Goal: Communication & Community: Connect with others

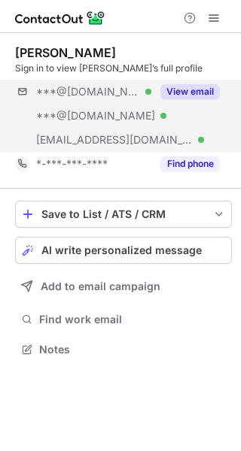
scroll to position [339, 241]
click at [186, 94] on button "View email" at bounding box center [189, 91] width 59 height 15
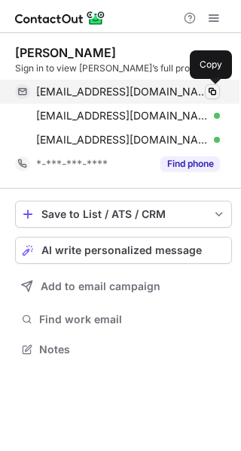
click at [210, 93] on span at bounding box center [212, 92] width 12 height 12
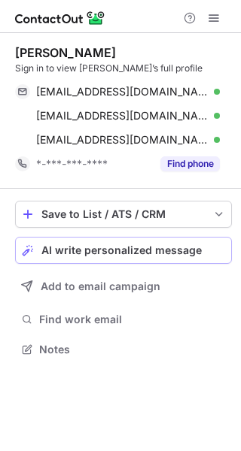
click at [126, 254] on span "AI write personalized message" at bounding box center [121, 250] width 160 height 12
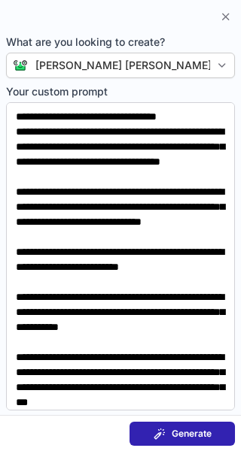
click at [200, 425] on button "Generate" at bounding box center [181, 434] width 105 height 24
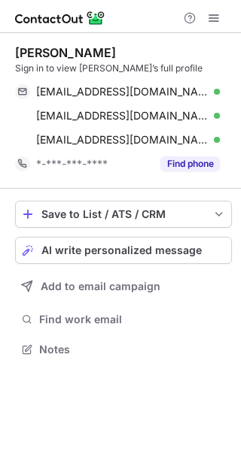
scroll to position [339, 241]
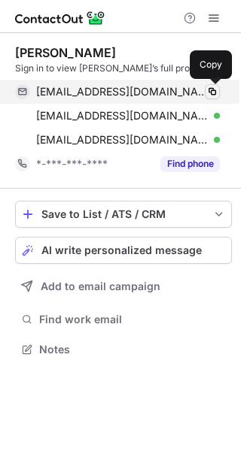
click at [209, 89] on span at bounding box center [212, 92] width 12 height 12
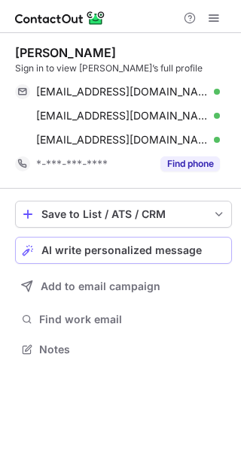
click at [139, 253] on span "AI write personalized message" at bounding box center [121, 250] width 160 height 12
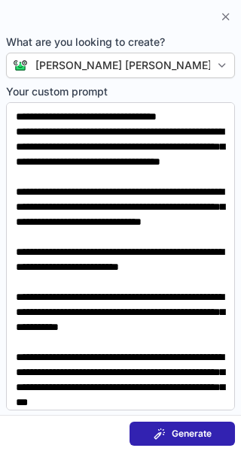
click at [181, 428] on span "Generate" at bounding box center [191, 434] width 40 height 12
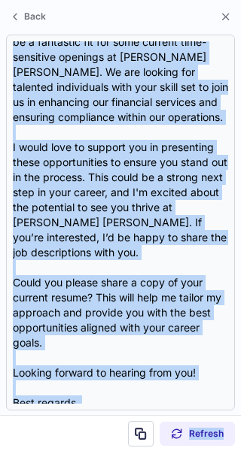
scroll to position [450, 0]
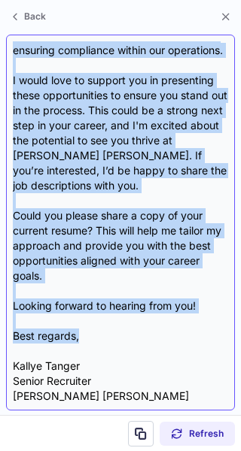
drag, startPoint x: 12, startPoint y: 126, endPoint x: 186, endPoint y: 338, distance: 274.0
click at [186, 338] on div "Subject: Exciting Opportunities at J.P. Morgan Chase Body: Hi Chad, I hope this…" at bounding box center [120, 223] width 229 height 376
copy div "Hi Chad, I hope this message finds you well! I came across your LinkedIn profil…"
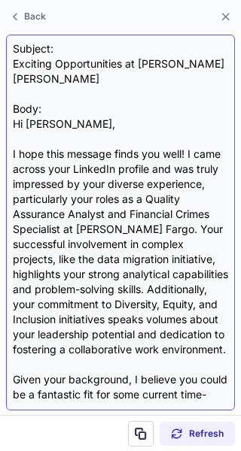
click at [37, 68] on div "Subject: Exciting Opportunities at J.P. Morgan Chase Body: Hi Chad, I hope this…" at bounding box center [120, 222] width 215 height 362
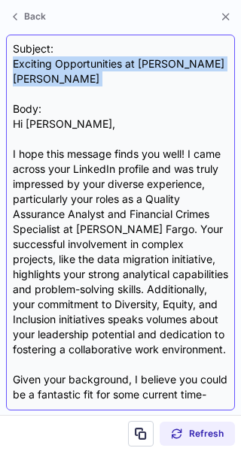
click at [37, 68] on div "Subject: Exciting Opportunities at J.P. Morgan Chase Body: Hi Chad, I hope this…" at bounding box center [120, 222] width 215 height 362
copy div "Exciting Opportunities at [PERSON_NAME] [PERSON_NAME]"
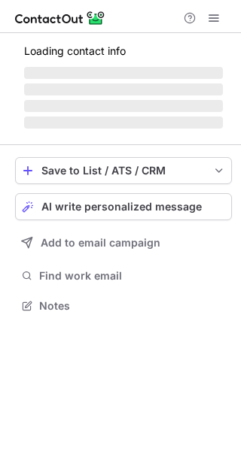
scroll to position [291, 241]
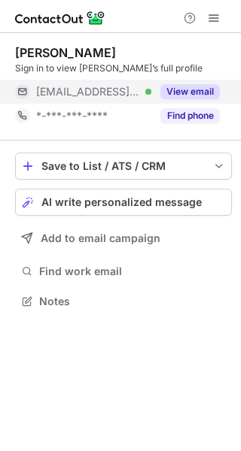
click at [208, 89] on button "View email" at bounding box center [189, 91] width 59 height 15
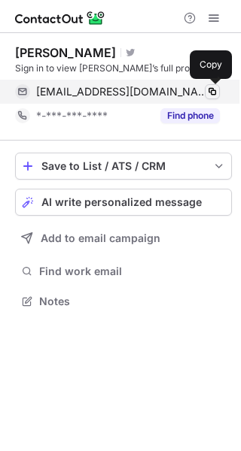
click at [208, 90] on span at bounding box center [212, 92] width 12 height 12
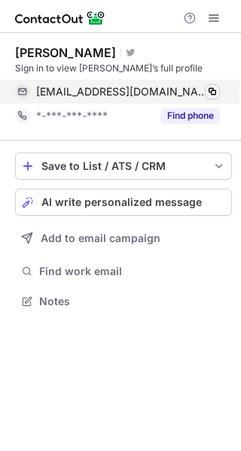
click at [208, 90] on span at bounding box center [212, 92] width 12 height 12
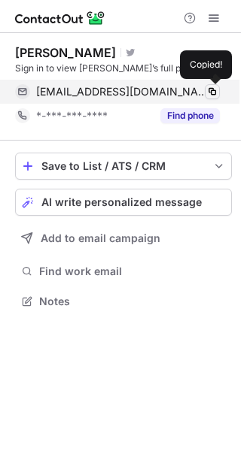
click at [208, 90] on span at bounding box center [212, 92] width 12 height 12
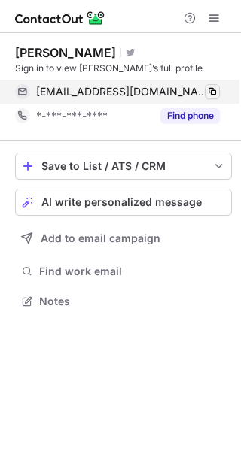
click at [208, 90] on span at bounding box center [212, 92] width 12 height 12
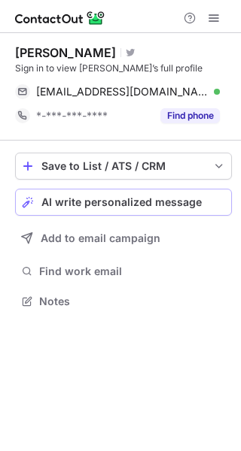
click at [126, 213] on button "AI write personalized message" at bounding box center [123, 202] width 216 height 27
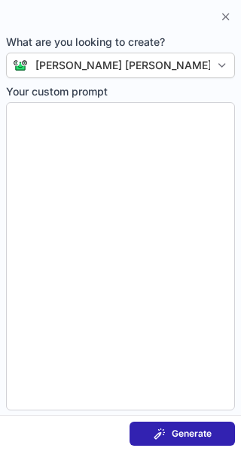
type textarea "**********"
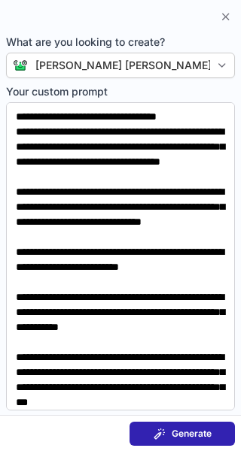
click at [188, 437] on span "Generate" at bounding box center [191, 434] width 40 height 12
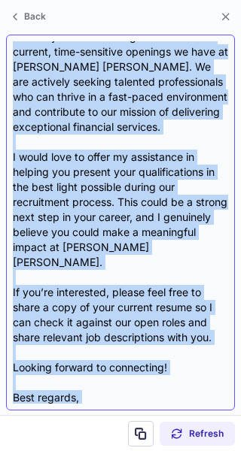
scroll to position [388, 0]
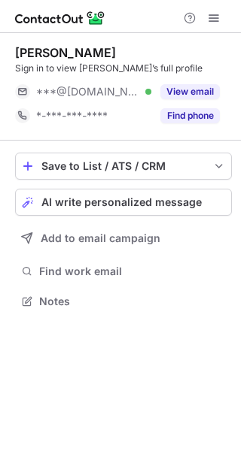
scroll to position [291, 241]
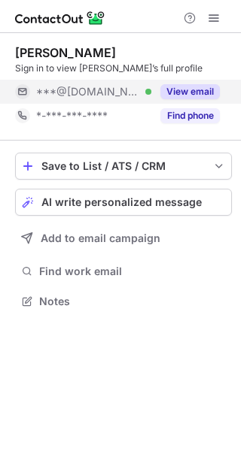
click at [195, 93] on button "View email" at bounding box center [189, 91] width 59 height 15
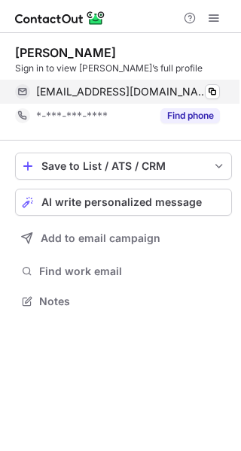
click at [213, 93] on div at bounding box center [216, 92] width 6 height 6
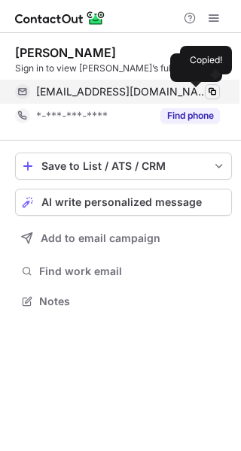
click at [216, 96] on span at bounding box center [212, 92] width 12 height 12
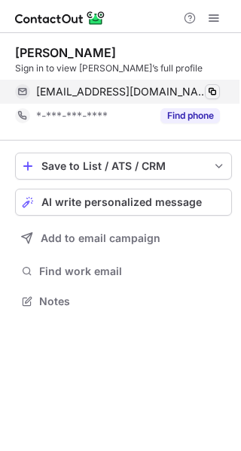
click at [210, 94] on span at bounding box center [212, 92] width 12 height 12
click at [212, 92] on span at bounding box center [212, 92] width 12 height 12
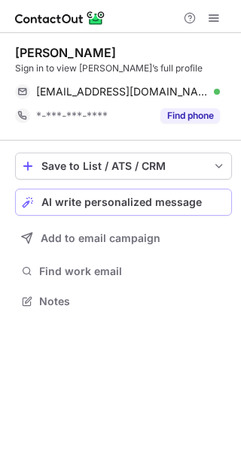
click at [198, 206] on div "AI write personalized message" at bounding box center [132, 202] width 183 height 12
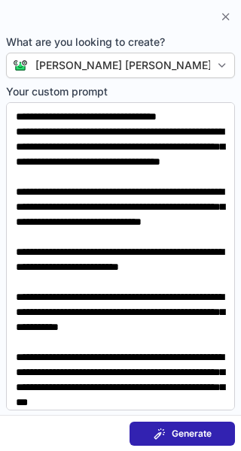
click at [213, 433] on button "Generate" at bounding box center [181, 434] width 105 height 24
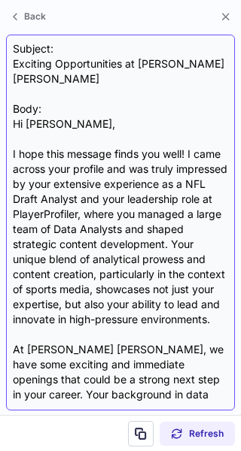
click at [20, 126] on div "Subject: Exciting Opportunities at J.P. Morgan Chase Body: Hi Cody, I hope this…" at bounding box center [120, 222] width 215 height 362
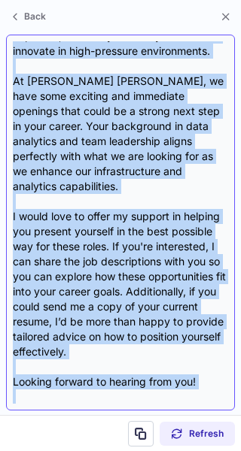
scroll to position [343, 0]
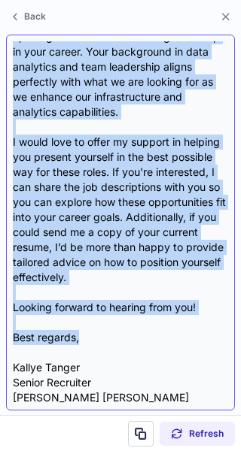
copy div "Hi Cody, I hope this message finds you well! I came across your profile and was…"
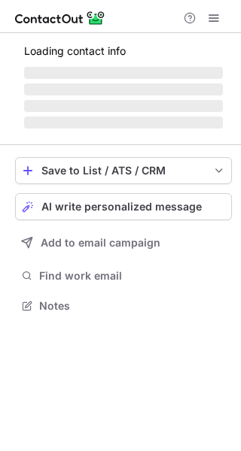
scroll to position [295, 241]
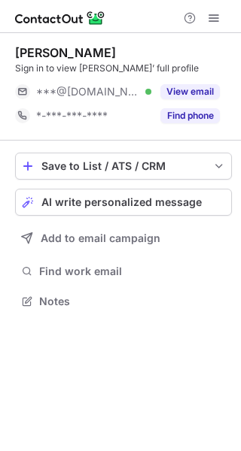
scroll to position [291, 241]
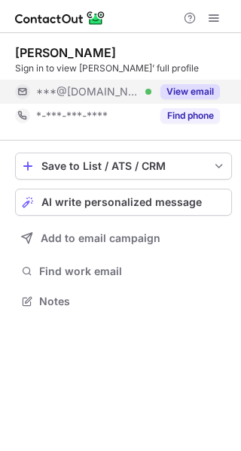
click at [198, 89] on button "View email" at bounding box center [189, 91] width 59 height 15
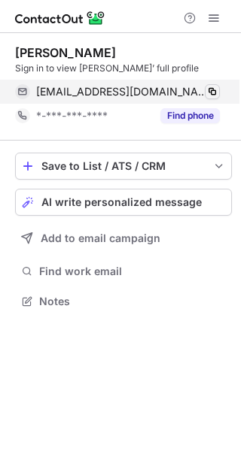
click at [217, 91] on span at bounding box center [212, 92] width 12 height 12
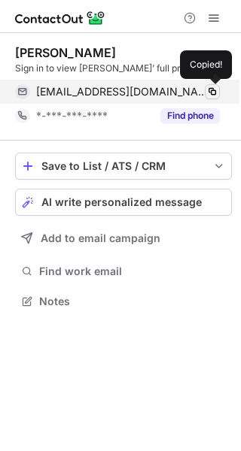
click at [212, 88] on span at bounding box center [212, 92] width 12 height 12
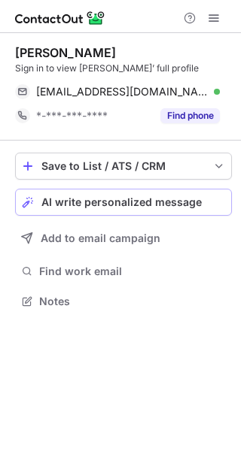
click at [178, 211] on button "AI write personalized message" at bounding box center [123, 202] width 216 height 27
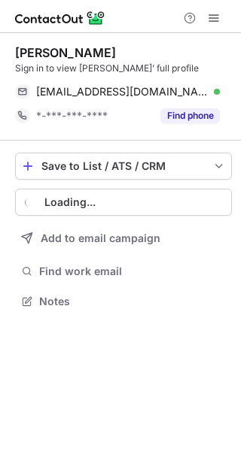
scroll to position [291, 241]
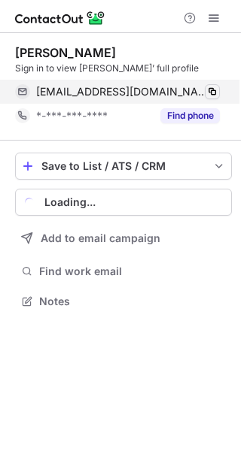
click at [216, 92] on span at bounding box center [212, 92] width 12 height 12
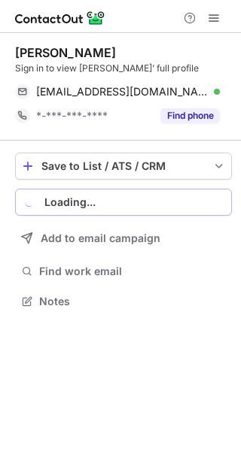
click at [179, 210] on button "Loading..." at bounding box center [123, 202] width 216 height 27
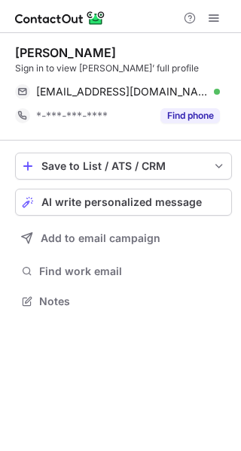
scroll to position [291, 241]
click at [166, 204] on span "AI write personalized message" at bounding box center [121, 202] width 160 height 12
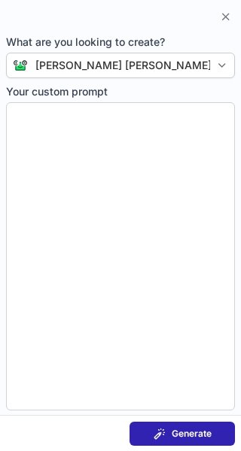
type textarea "**********"
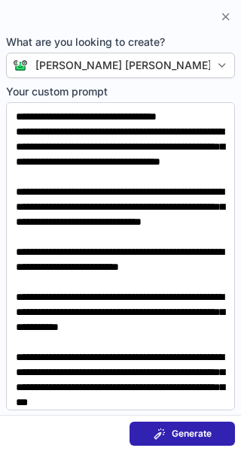
click at [206, 425] on button "Generate" at bounding box center [181, 434] width 105 height 24
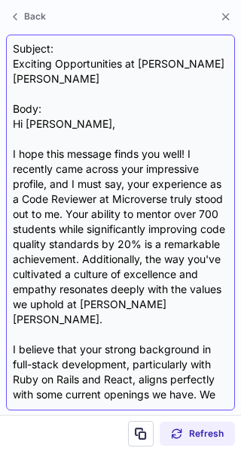
click at [19, 123] on div "Subject: Exciting Opportunities at J.P. Morgan Chase Body: Hi Francis, I hope t…" at bounding box center [120, 222] width 215 height 362
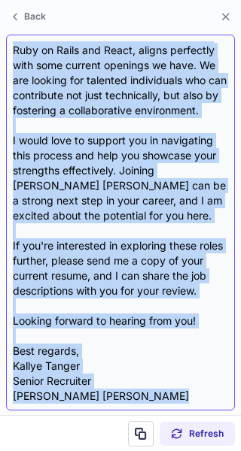
scroll to position [344, 0]
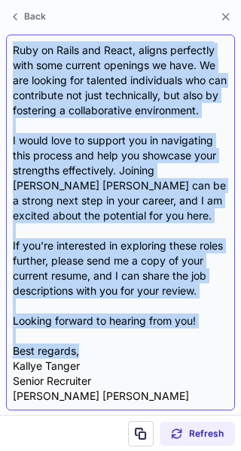
copy div "Hi Francis, I hope this message finds you well! I recently came across your imp…"
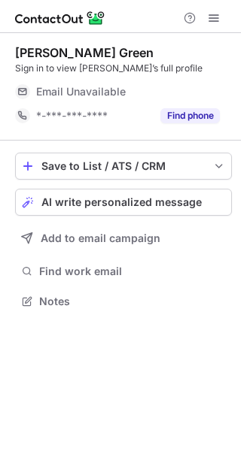
scroll to position [291, 241]
click at [117, 204] on span "AI write personalized message" at bounding box center [121, 202] width 160 height 12
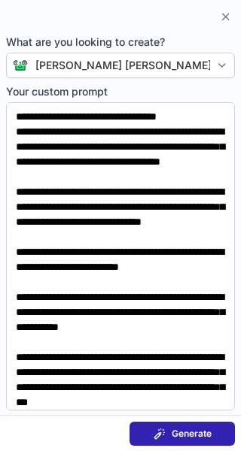
click at [205, 439] on span "Generate" at bounding box center [191, 434] width 40 height 12
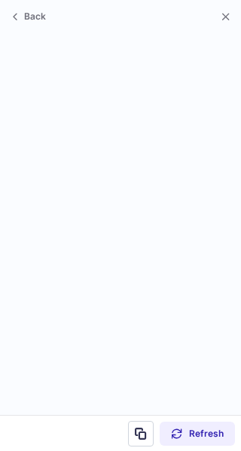
scroll to position [267, 241]
drag, startPoint x: 12, startPoint y: 129, endPoint x: 14, endPoint y: 147, distance: 18.2
click at [14, 147] on div at bounding box center [120, 223] width 229 height 376
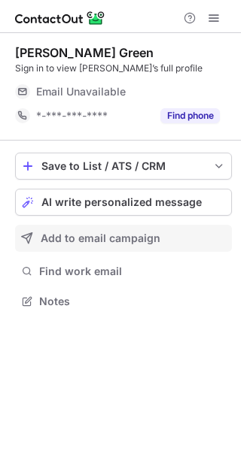
scroll to position [291, 241]
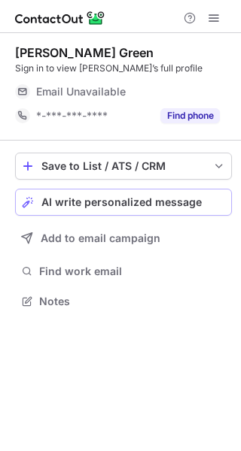
click at [98, 209] on button "AI write personalized message" at bounding box center [123, 202] width 216 height 27
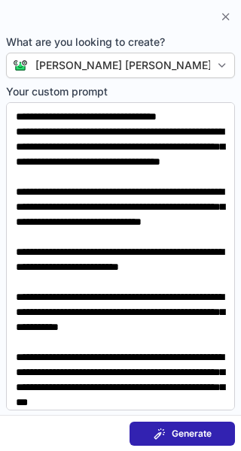
click at [175, 434] on span "Generate" at bounding box center [191, 434] width 40 height 12
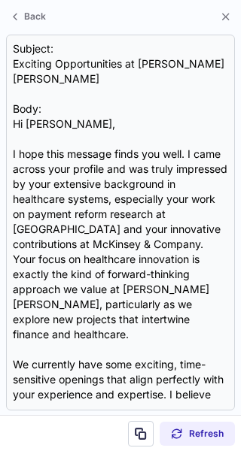
scroll to position [267, 241]
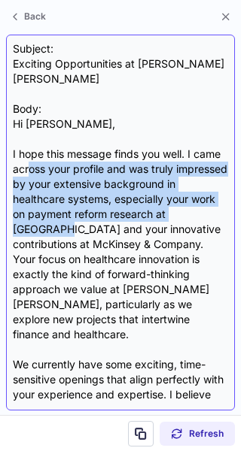
drag, startPoint x: 64, startPoint y: 223, endPoint x: 28, endPoint y: 171, distance: 63.8
click at [28, 171] on div "Subject: Exciting Opportunities at J.P. Morgan Chase Body: Hi Kalli, I hope thi…" at bounding box center [120, 222] width 215 height 362
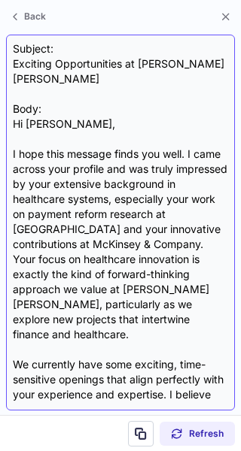
click at [11, 125] on div "Subject: Exciting Opportunities at J.P. Morgan Chase Body: Hi Kalli, I hope thi…" at bounding box center [120, 223] width 229 height 376
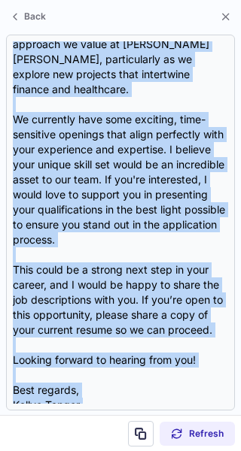
scroll to position [269, 0]
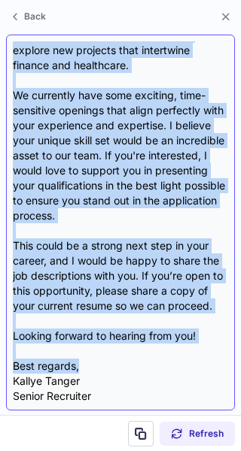
drag, startPoint x: 11, startPoint y: 125, endPoint x: 182, endPoint y: 350, distance: 282.2
click at [182, 350] on div "Subject: Exciting Opportunities at J.P. Morgan Chase Body: Hi Kalli, I hope thi…" at bounding box center [120, 223] width 229 height 376
copy div "Hi Kalli, I hope this message finds you well. I came across your profile and wa…"
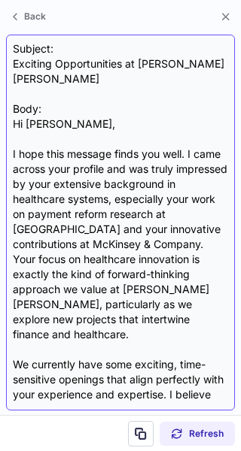
click at [89, 63] on div "Subject: Exciting Opportunities at J.P. Morgan Chase Body: Hi Kalli, I hope thi…" at bounding box center [120, 222] width 215 height 362
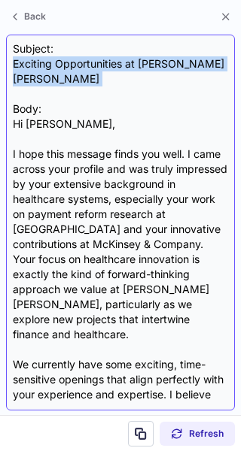
click at [89, 63] on div "Subject: Exciting Opportunities at J.P. Morgan Chase Body: Hi Kalli, I hope thi…" at bounding box center [120, 222] width 215 height 362
copy div "Exciting Opportunities at J.P. Morgan Chase"
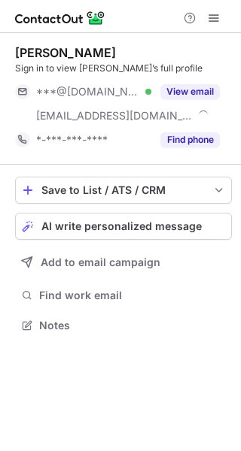
scroll to position [315, 241]
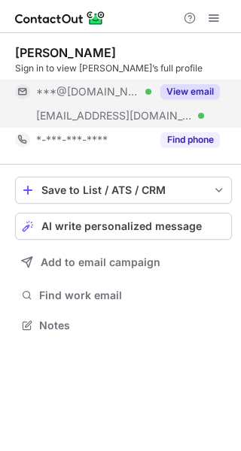
click at [201, 90] on button "View email" at bounding box center [189, 91] width 59 height 15
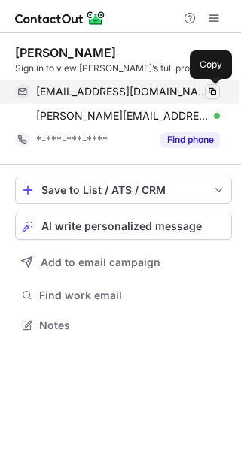
click at [208, 95] on span at bounding box center [212, 92] width 12 height 12
click at [212, 92] on span at bounding box center [212, 92] width 12 height 12
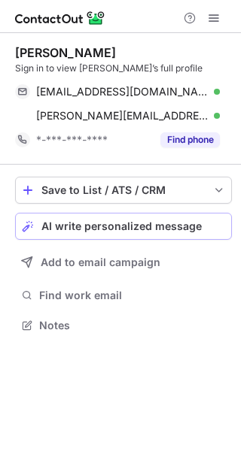
click at [140, 230] on span "AI write personalized message" at bounding box center [121, 226] width 160 height 12
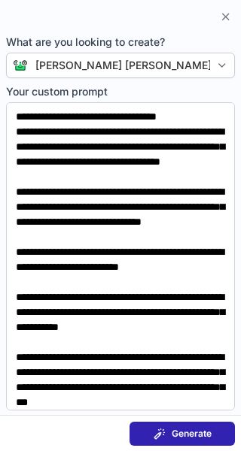
click at [177, 426] on button "Generate" at bounding box center [181, 434] width 105 height 24
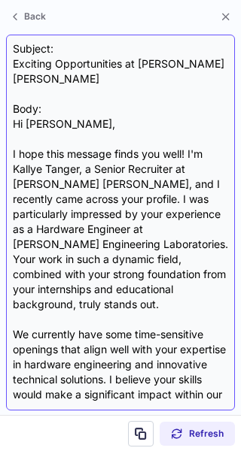
click at [58, 164] on div "Subject: Exciting Opportunities at J.P. Morgan Chase Body: Hi Daniel, I hope th…" at bounding box center [120, 222] width 215 height 362
click at [13, 126] on div "Subject: Exciting Opportunities at J.P. Morgan Chase Body: Hi Daniel, I hope th…" at bounding box center [120, 222] width 215 height 362
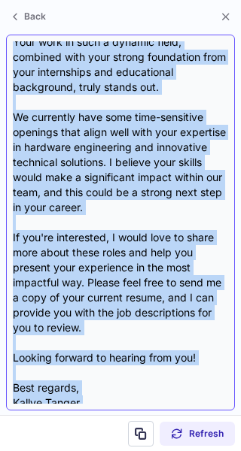
scroll to position [254, 0]
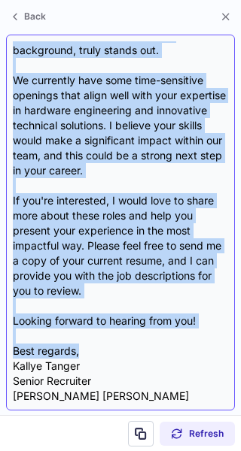
drag, startPoint x: 13, startPoint y: 126, endPoint x: 175, endPoint y: 351, distance: 277.9
click at [175, 351] on div "Subject: Exciting Opportunities at J.P. Morgan Chase Body: Hi Daniel, I hope th…" at bounding box center [120, 222] width 215 height 362
copy div "Hi Daniel, I hope this message finds you well! I'm Kallye Tanger, a Senior Recr…"
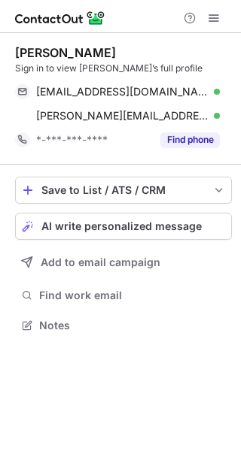
scroll to position [315, 241]
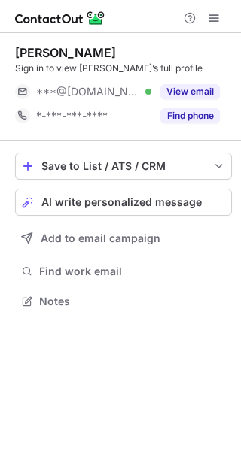
scroll to position [291, 241]
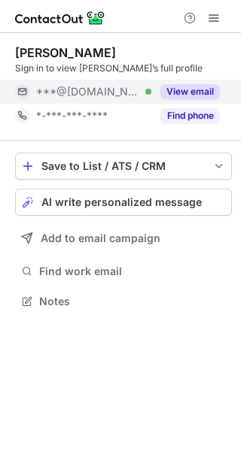
click at [205, 90] on button "View email" at bounding box center [189, 91] width 59 height 15
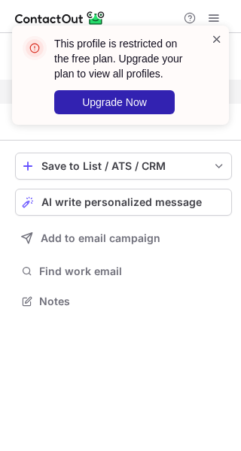
click at [215, 38] on span at bounding box center [216, 39] width 12 height 15
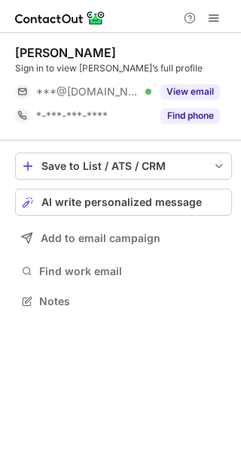
scroll to position [291, 241]
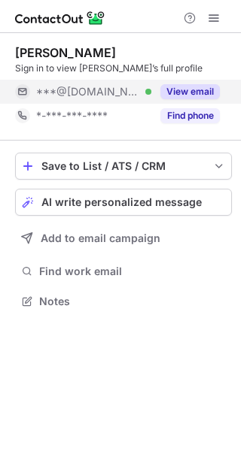
click at [188, 92] on button "View email" at bounding box center [189, 91] width 59 height 15
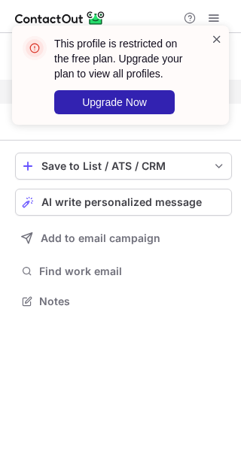
click at [217, 39] on span at bounding box center [216, 39] width 12 height 15
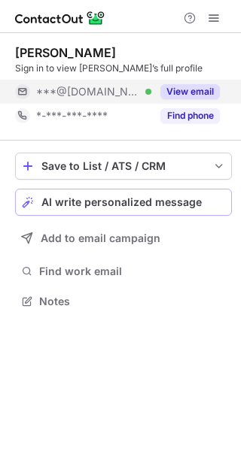
click at [154, 204] on span "AI write personalized message" at bounding box center [121, 202] width 160 height 12
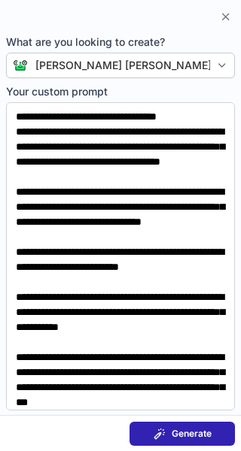
click at [198, 434] on span "Generate" at bounding box center [191, 434] width 40 height 12
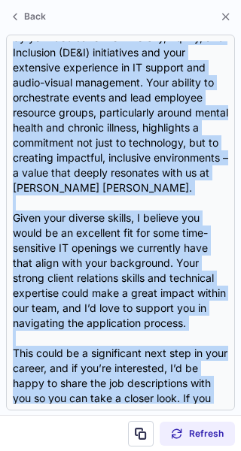
scroll to position [314, 0]
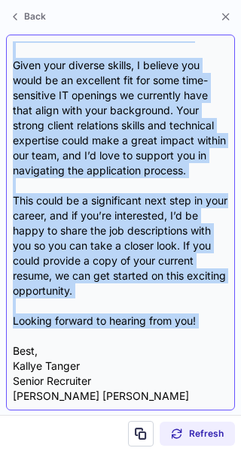
drag, startPoint x: 16, startPoint y: 123, endPoint x: 78, endPoint y: 339, distance: 225.3
click at [78, 339] on div "Subject: Exciting Opportunities at J.P. Morgan Chase Body: Hi Kenneth, I hope t…" at bounding box center [120, 222] width 215 height 362
copy div "Hi Kenneth, I hope this message finds you well. I came across your profile and …"
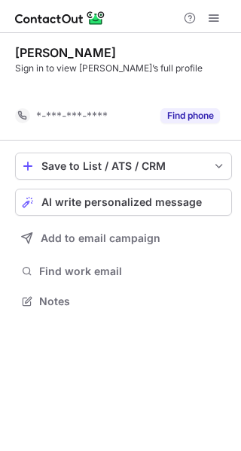
scroll to position [267, 241]
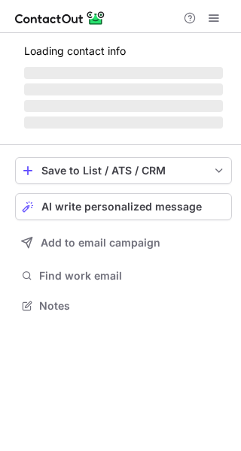
scroll to position [295, 241]
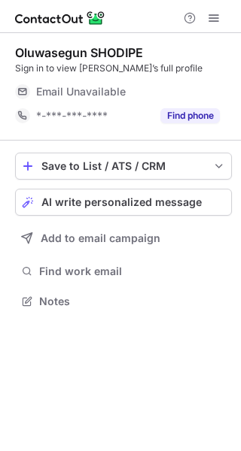
scroll to position [291, 241]
click at [107, 211] on button "AI write personalized message" at bounding box center [123, 202] width 216 height 27
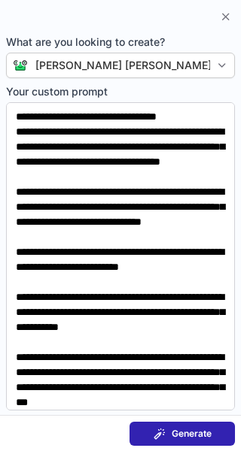
click at [198, 435] on span "Generate" at bounding box center [191, 434] width 40 height 12
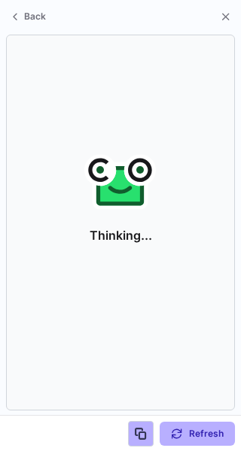
scroll to position [267, 241]
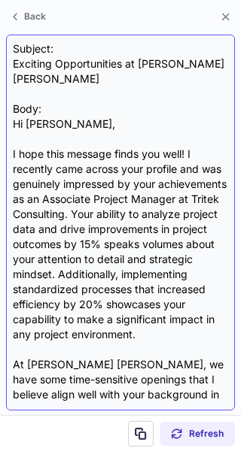
click at [12, 126] on div "Subject: Exciting Opportunities at J.P. Morgan Chase Body: Hi Oluwasegun, I hop…" at bounding box center [120, 223] width 229 height 376
click at [13, 121] on div "Subject: Exciting Opportunities at J.P. Morgan Chase Body: Hi Oluwasegun, I hop…" at bounding box center [120, 222] width 215 height 362
click at [11, 124] on div "Subject: Exciting Opportunities at J.P. Morgan Chase Body: Hi Oluwasegun, I hop…" at bounding box center [120, 223] width 229 height 376
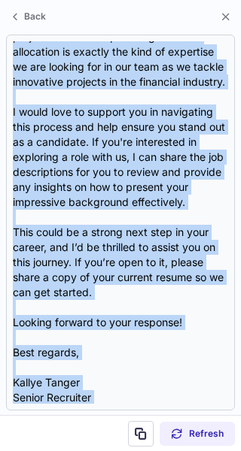
scroll to position [450, 0]
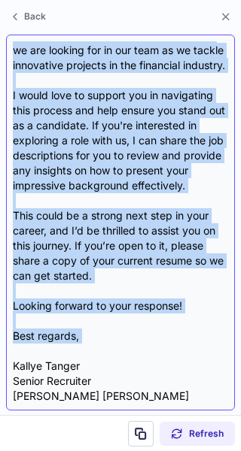
drag, startPoint x: 11, startPoint y: 124, endPoint x: 192, endPoint y: 349, distance: 288.7
click at [192, 349] on div "Subject: Exciting Opportunities at J.P. Morgan Chase Body: Hi Oluwasegun, I hop…" at bounding box center [120, 223] width 229 height 376
copy div "Hi Oluwasegun, I hope this message finds you well! I recently came across your …"
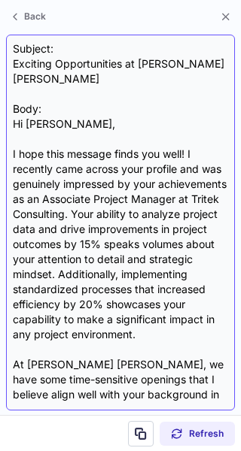
click at [47, 57] on div "Subject: Exciting Opportunities at J.P. Morgan Chase Body: Hi Oluwasegun, I hop…" at bounding box center [120, 222] width 215 height 362
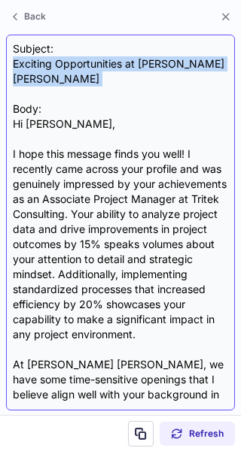
click at [47, 57] on div "Subject: Exciting Opportunities at J.P. Morgan Chase Body: Hi Oluwasegun, I hop…" at bounding box center [120, 222] width 215 height 362
copy div "Exciting Opportunities at J.P. Morgan Chase"
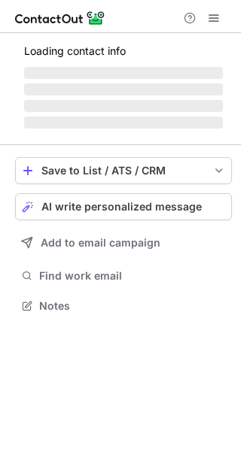
scroll to position [315, 241]
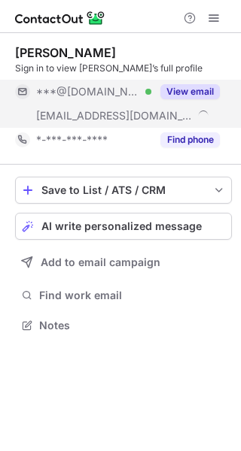
click at [187, 95] on button "View email" at bounding box center [189, 91] width 59 height 15
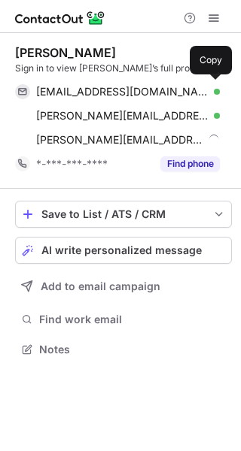
scroll to position [339, 241]
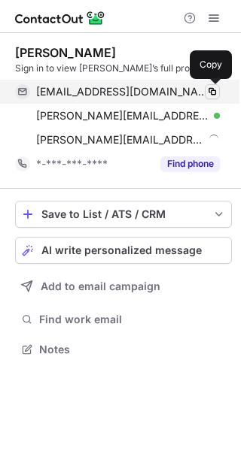
click at [212, 91] on span at bounding box center [212, 92] width 12 height 12
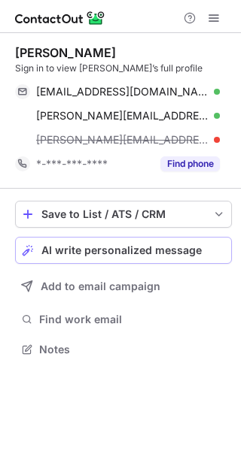
click at [126, 250] on span "AI write personalized message" at bounding box center [121, 250] width 160 height 12
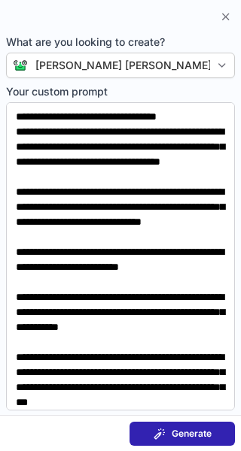
click at [161, 433] on span at bounding box center [159, 434] width 12 height 12
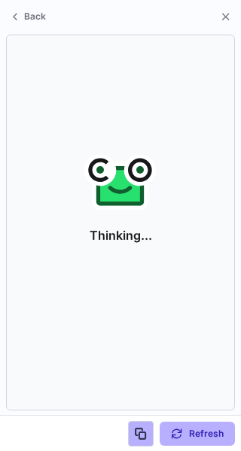
scroll to position [315, 241]
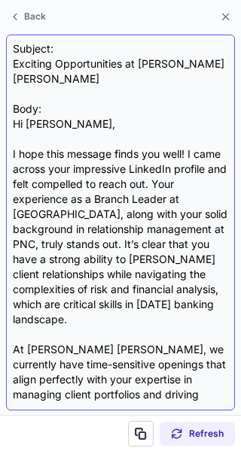
drag, startPoint x: 9, startPoint y: 121, endPoint x: 84, endPoint y: 163, distance: 86.2
click at [13, 127] on div "Subject: Exciting Opportunities at J.P. Morgan Chase Body: Hi Ashley, I hope th…" at bounding box center [120, 223] width 229 height 376
click at [13, 127] on div "Subject: Exciting Opportunities at J.P. Morgan Chase Body: Hi Ashley, I hope th…" at bounding box center [120, 222] width 215 height 362
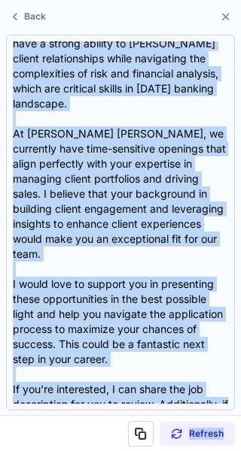
scroll to position [359, 0]
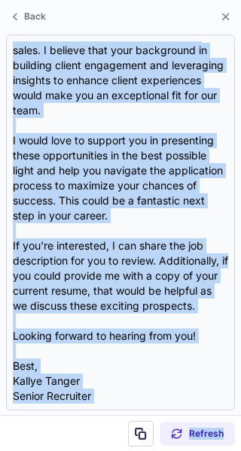
drag, startPoint x: 13, startPoint y: 127, endPoint x: 271, endPoint y: 422, distance: 392.6
click at [240, 422] on html "Ashley Brazel Sign in to view Ashley’s full profile ashleybrazel87@gmail.com Ve…" at bounding box center [120, 225] width 241 height 451
copy div "Hi Ashley, I hope this message finds you well! I came across your impressive Li…"
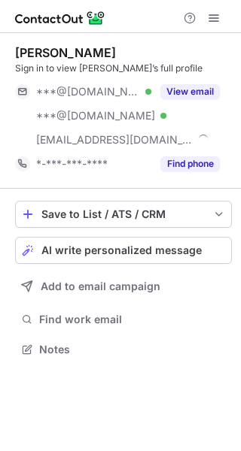
scroll to position [339, 241]
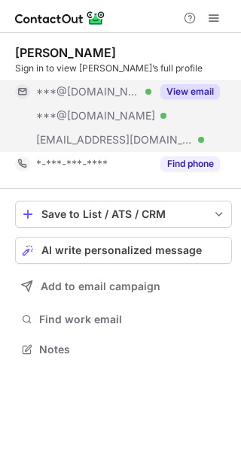
click at [172, 93] on button "View email" at bounding box center [189, 91] width 59 height 15
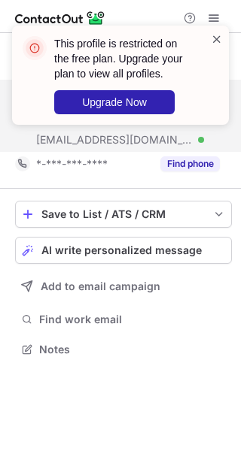
click at [213, 35] on span at bounding box center [216, 39] width 12 height 15
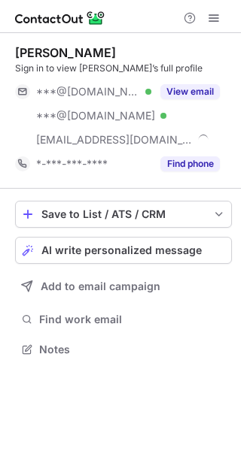
scroll to position [339, 241]
click at [181, 249] on span "AI write personalized message" at bounding box center [121, 250] width 160 height 12
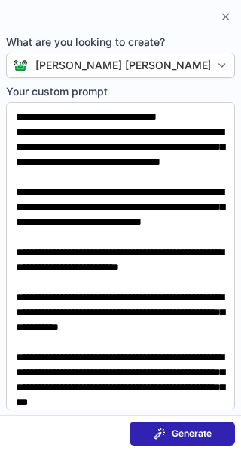
click at [208, 435] on span "Generate" at bounding box center [191, 434] width 40 height 12
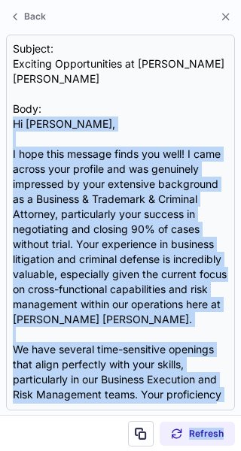
scroll to position [404, 0]
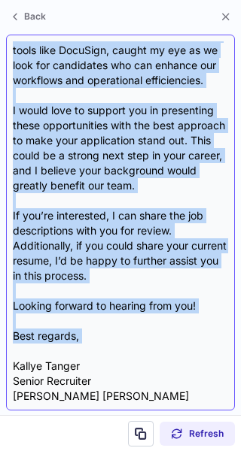
drag, startPoint x: 14, startPoint y: 119, endPoint x: 216, endPoint y: 354, distance: 310.7
click at [216, 354] on div "Subject: Exciting Opportunities at J.P. Morgan Chase Body: Hi Denise, I hope th…" at bounding box center [120, 222] width 215 height 362
copy div "Hi Denise, I hope this message finds you well! I came across your profile and w…"
